Goal: Find specific page/section: Find specific page/section

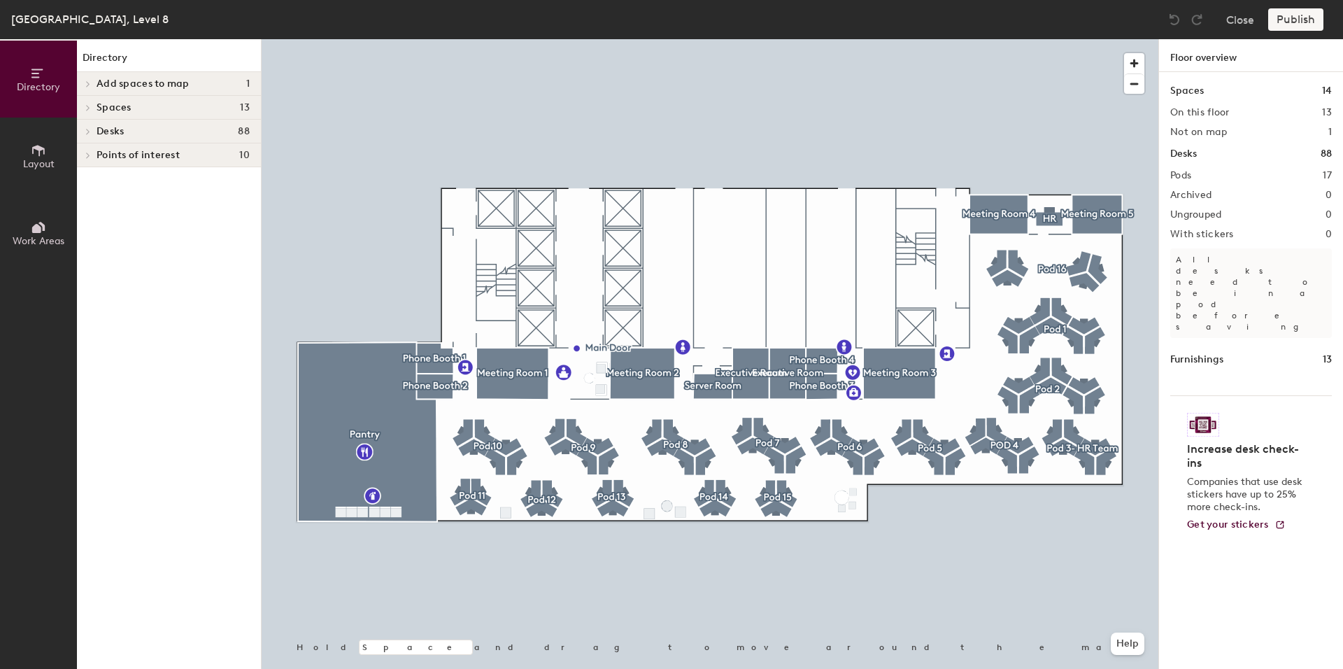
click at [32, 172] on button "Layout" at bounding box center [38, 155] width 77 height 77
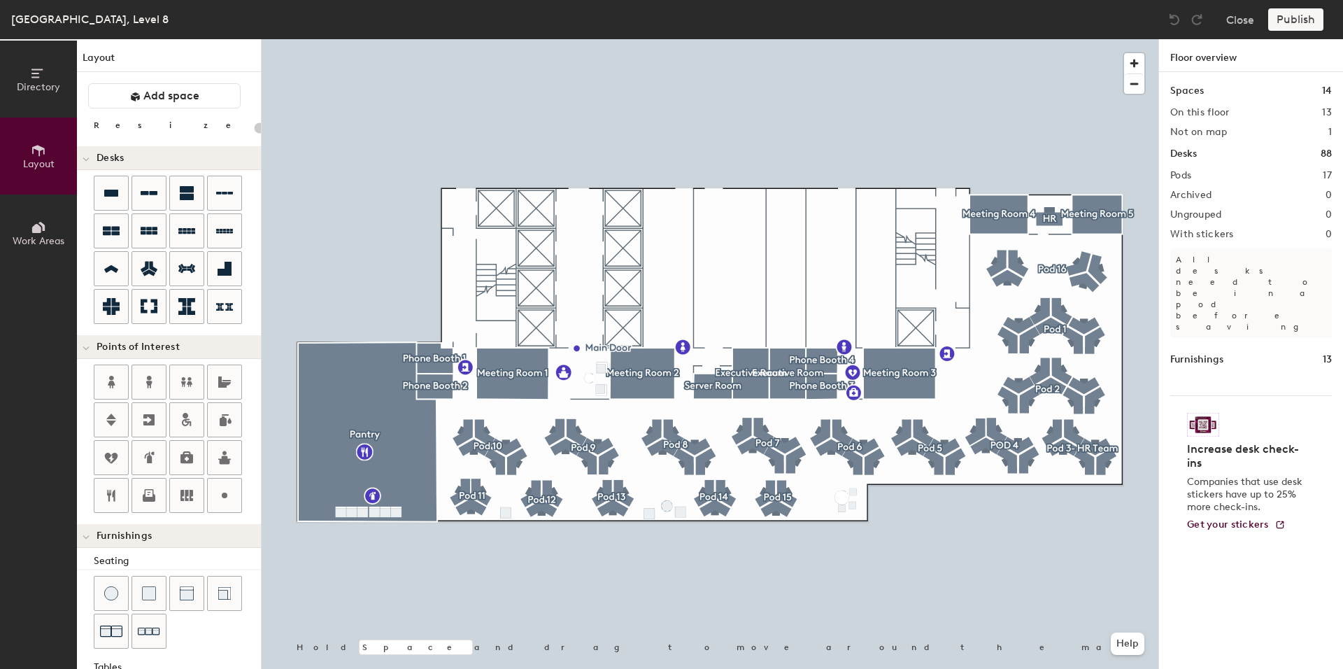
click at [43, 203] on button "Work Areas" at bounding box center [38, 232] width 77 height 77
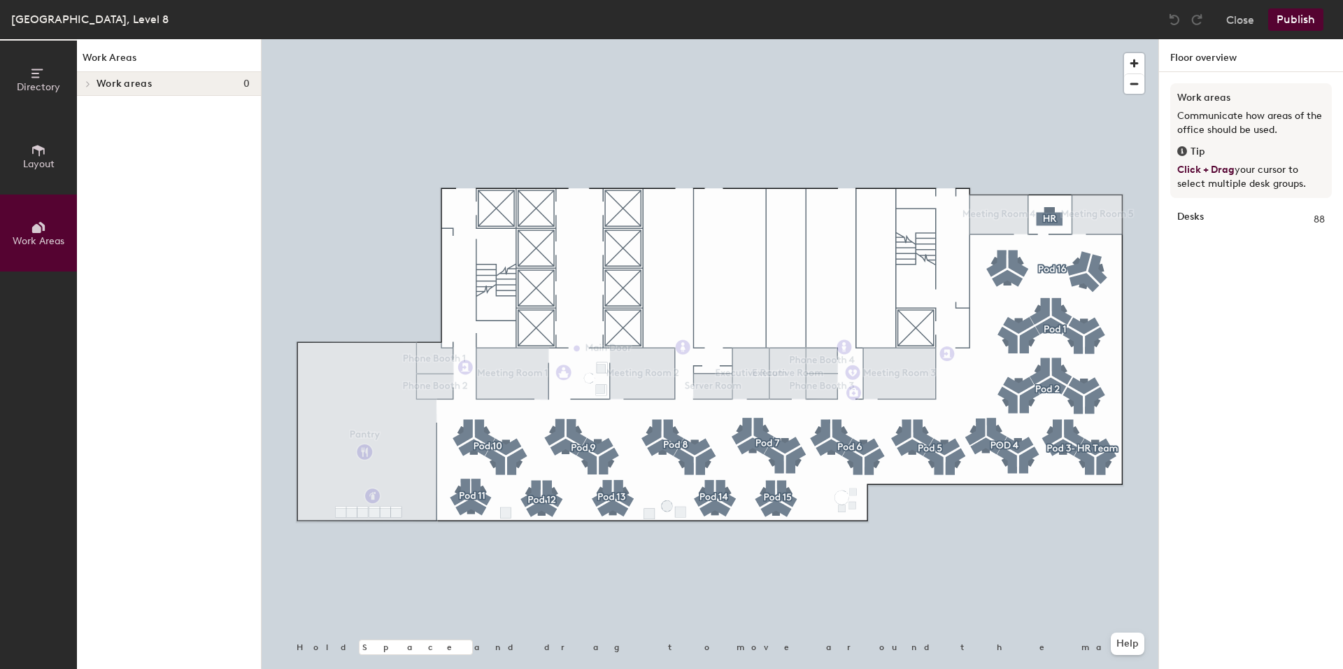
click at [50, 84] on span "Directory" at bounding box center [38, 87] width 43 height 12
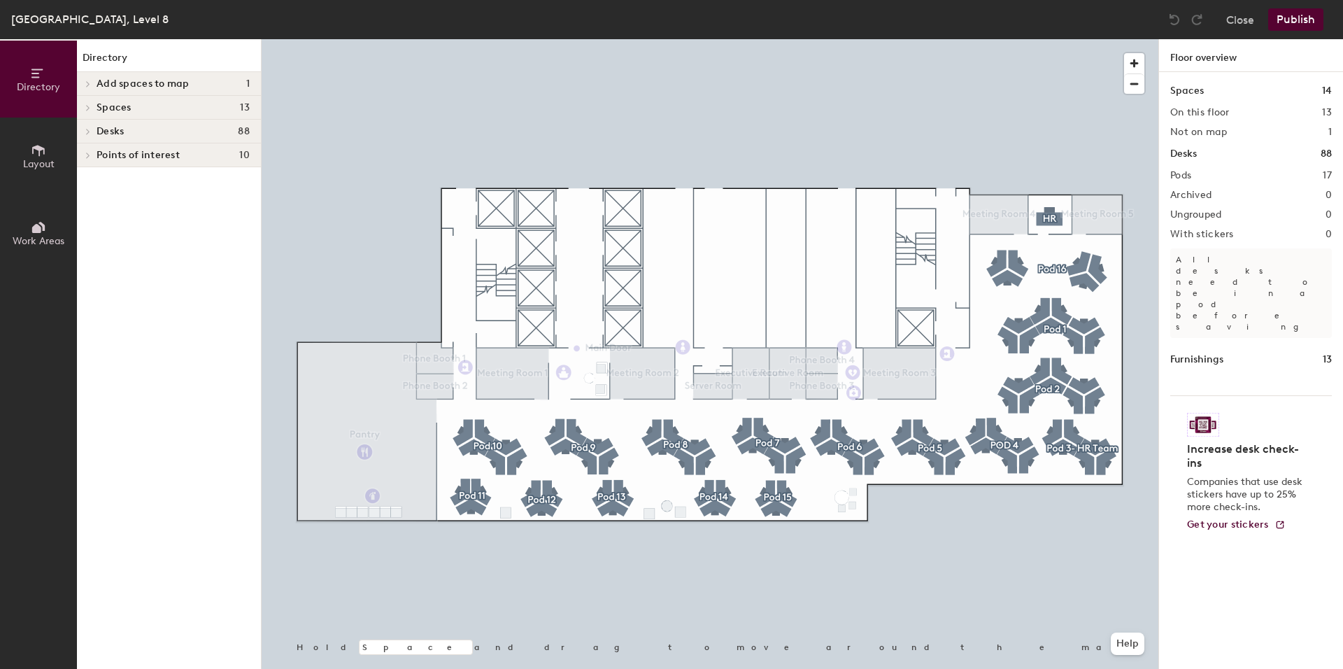
click at [50, 84] on span "Directory" at bounding box center [38, 87] width 43 height 12
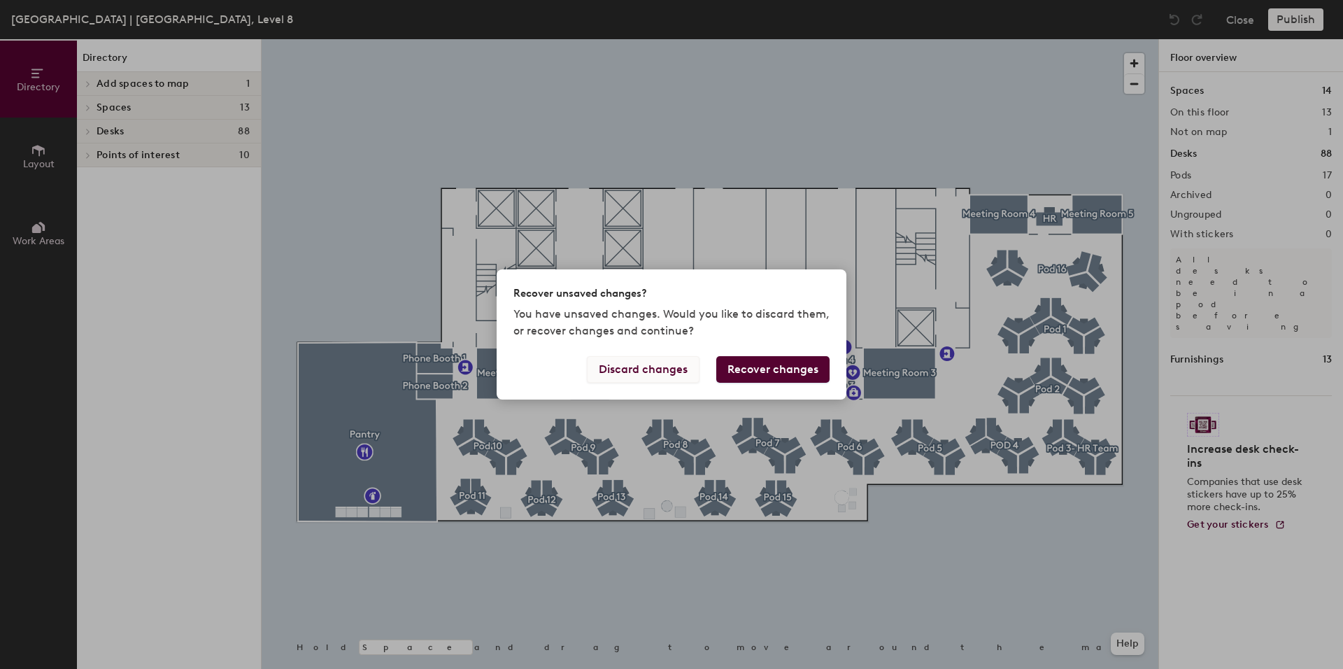
click at [658, 383] on button "Discard changes" at bounding box center [643, 369] width 113 height 27
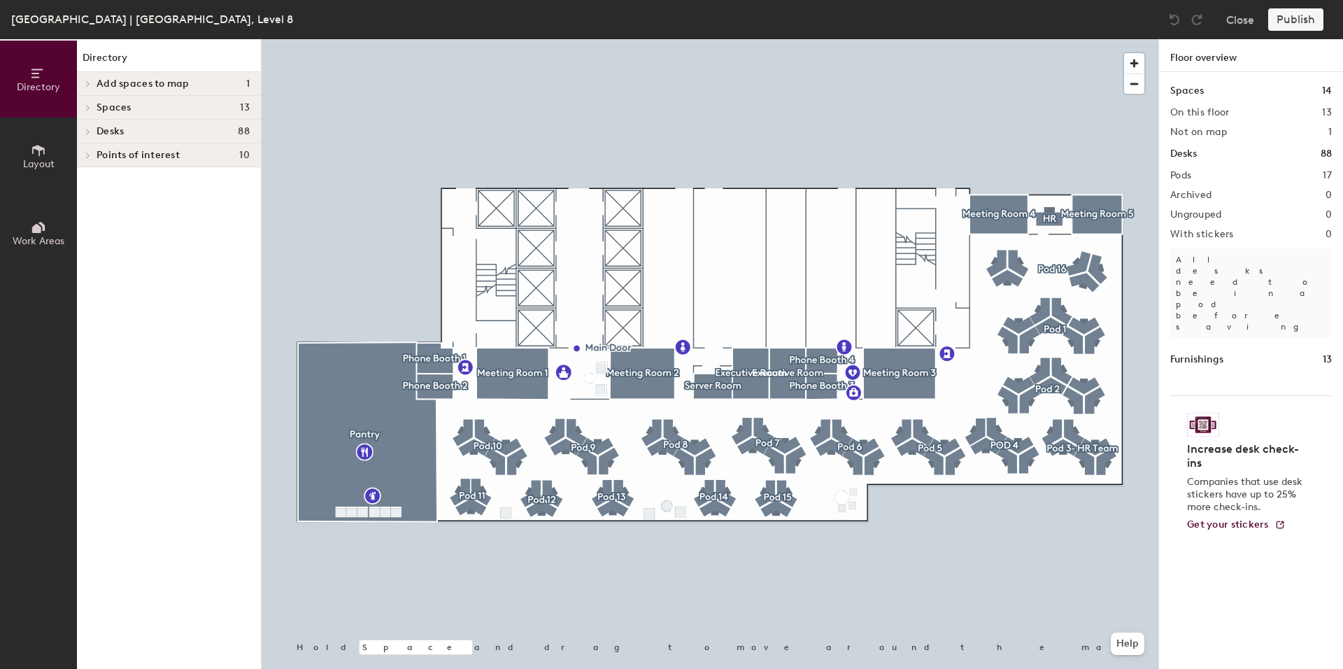
drag, startPoint x: 38, startPoint y: 151, endPoint x: 35, endPoint y: 169, distance: 18.4
click at [38, 157] on button "Layout" at bounding box center [38, 155] width 77 height 77
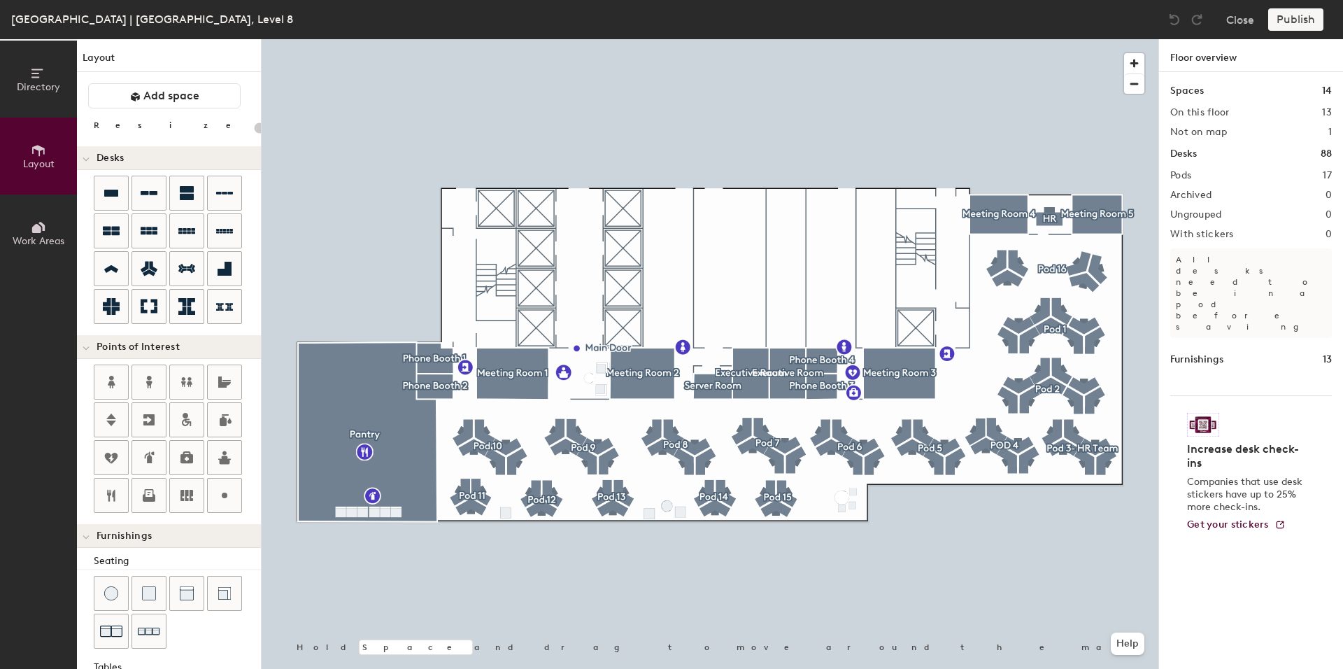
click at [35, 169] on button "Layout" at bounding box center [38, 155] width 77 height 77
click at [1231, 19] on button "Close" at bounding box center [1240, 19] width 28 height 22
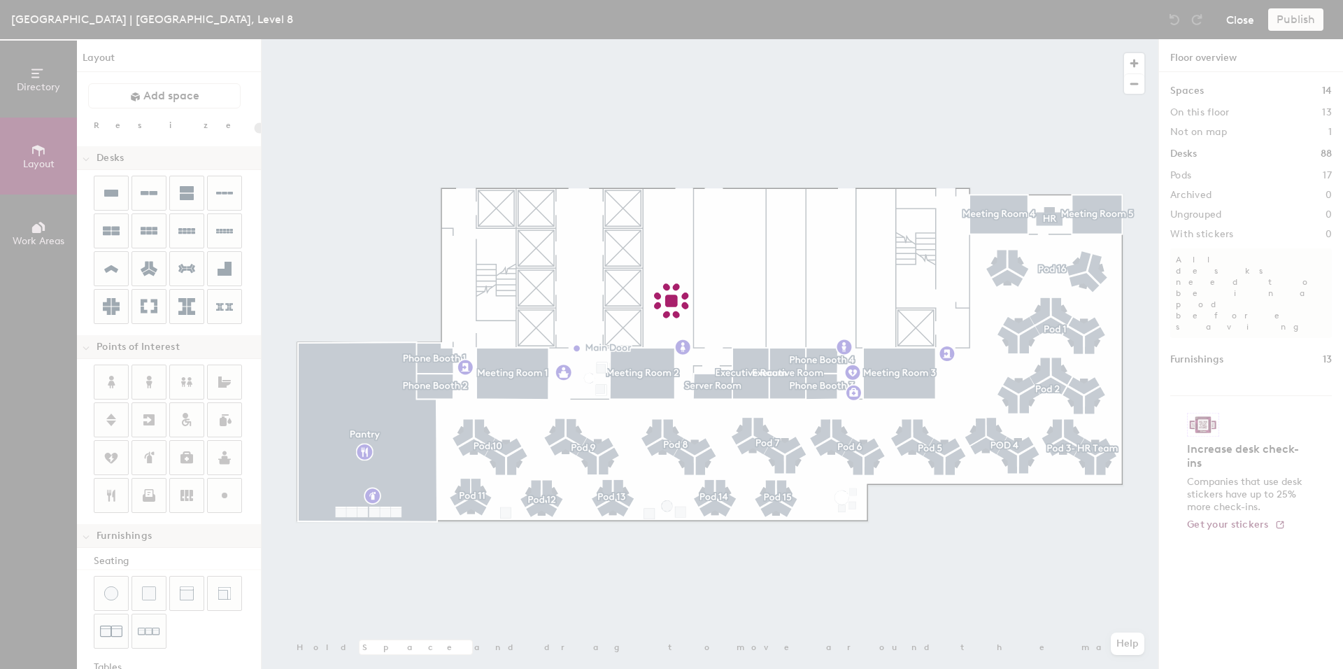
click at [1231, 19] on div at bounding box center [671, 334] width 1343 height 669
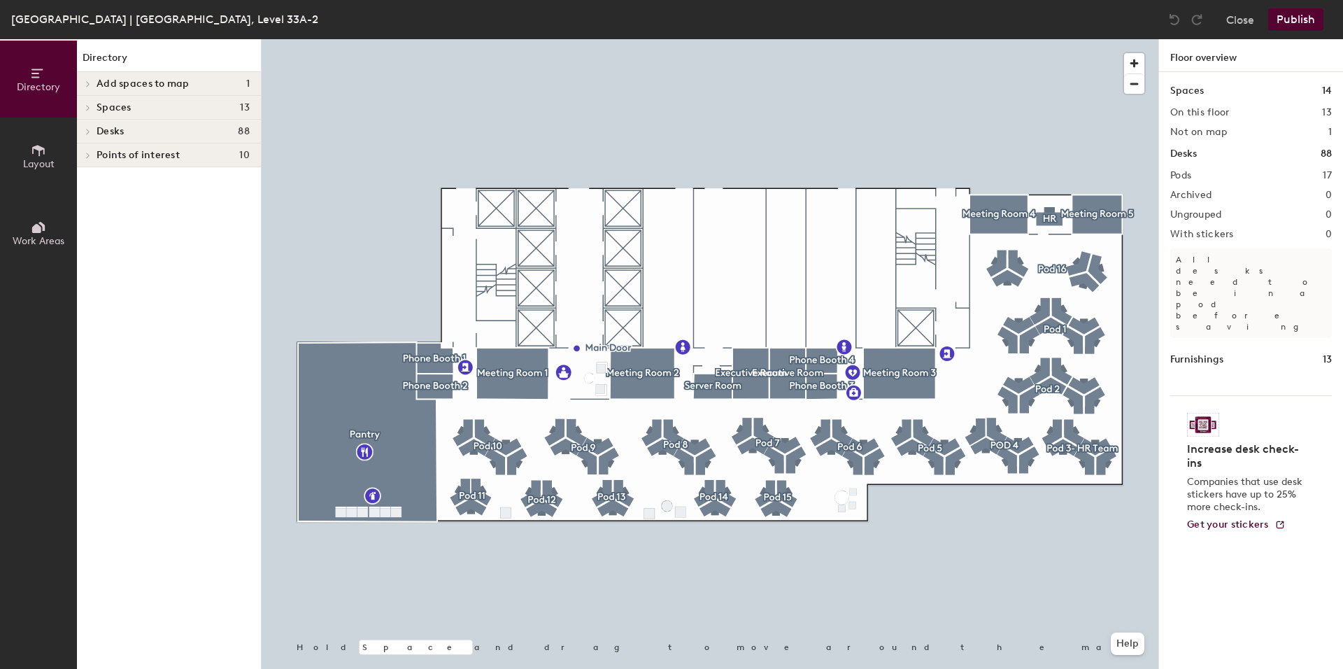
click at [25, 150] on button "Layout" at bounding box center [38, 155] width 77 height 77
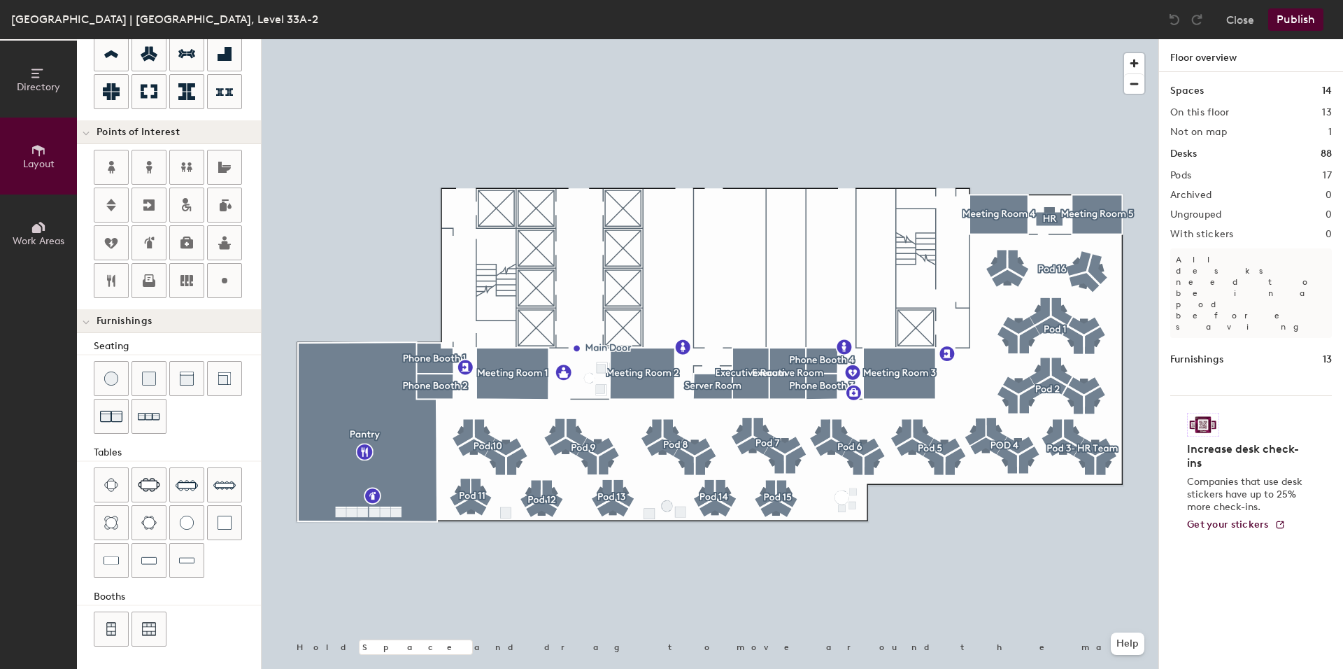
scroll to position [215, 0]
click at [835, 39] on div at bounding box center [710, 39] width 896 height 0
click at [1245, 15] on button "Close" at bounding box center [1240, 19] width 28 height 22
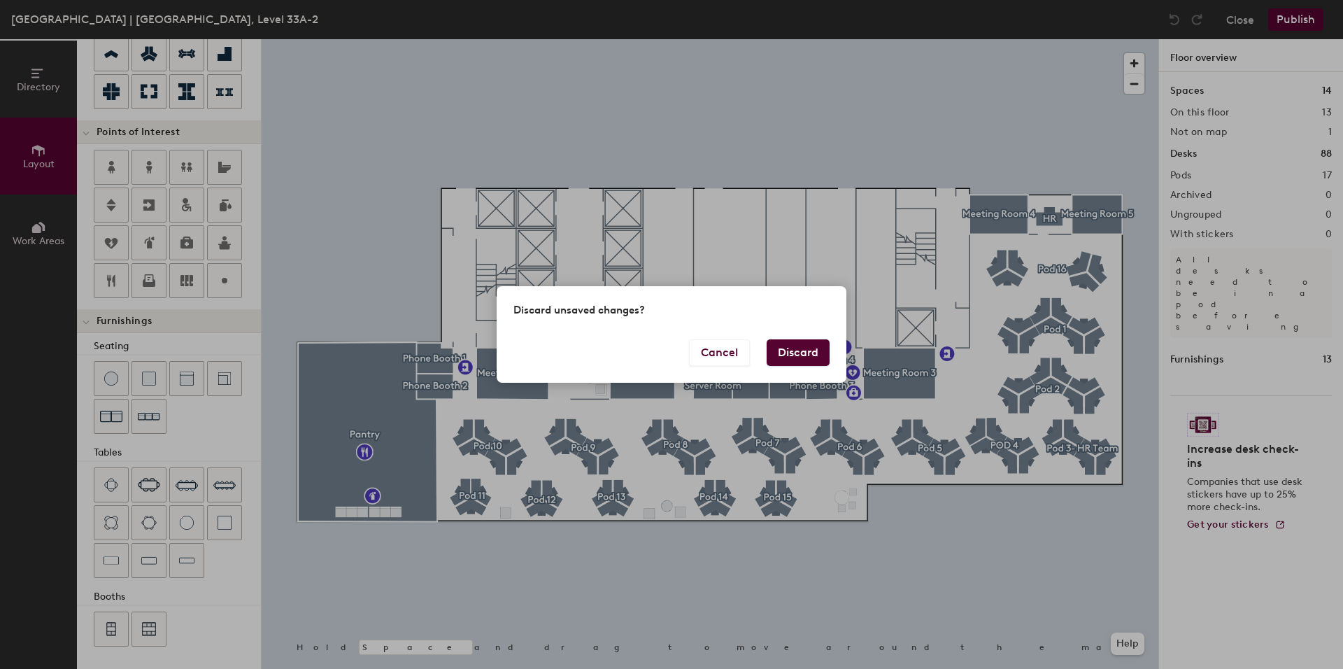
click at [784, 338] on div "Discard unsaved changes?" at bounding box center [671, 312] width 350 height 52
click at [788, 366] on button "Discard" at bounding box center [797, 352] width 63 height 27
type input "20"
